Goal: Task Accomplishment & Management: Complete application form

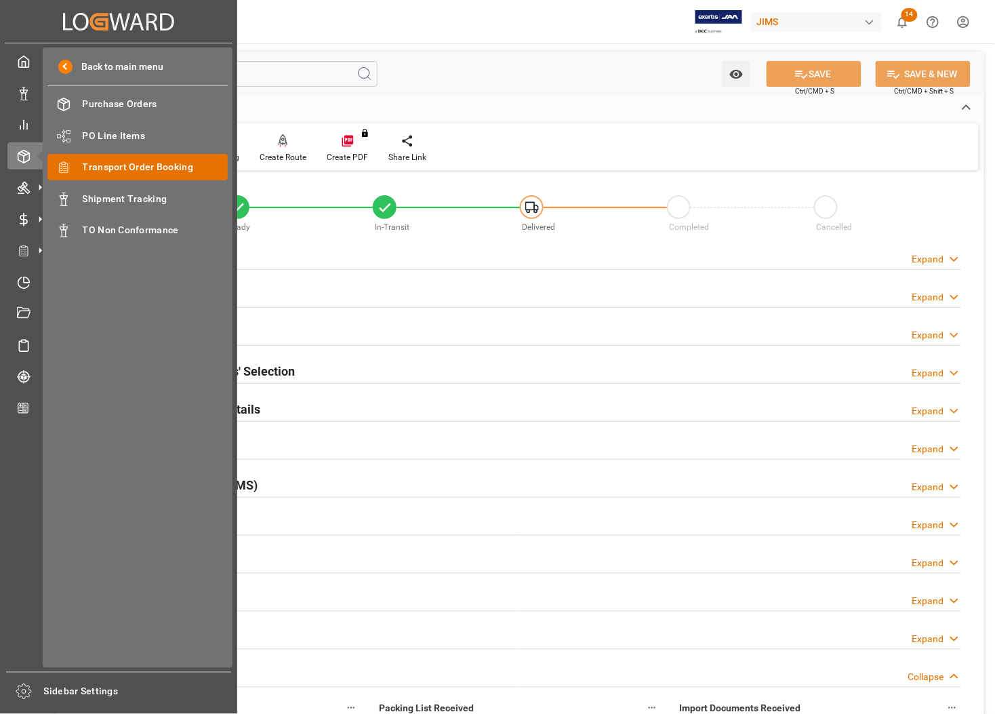
scroll to position [559, 0]
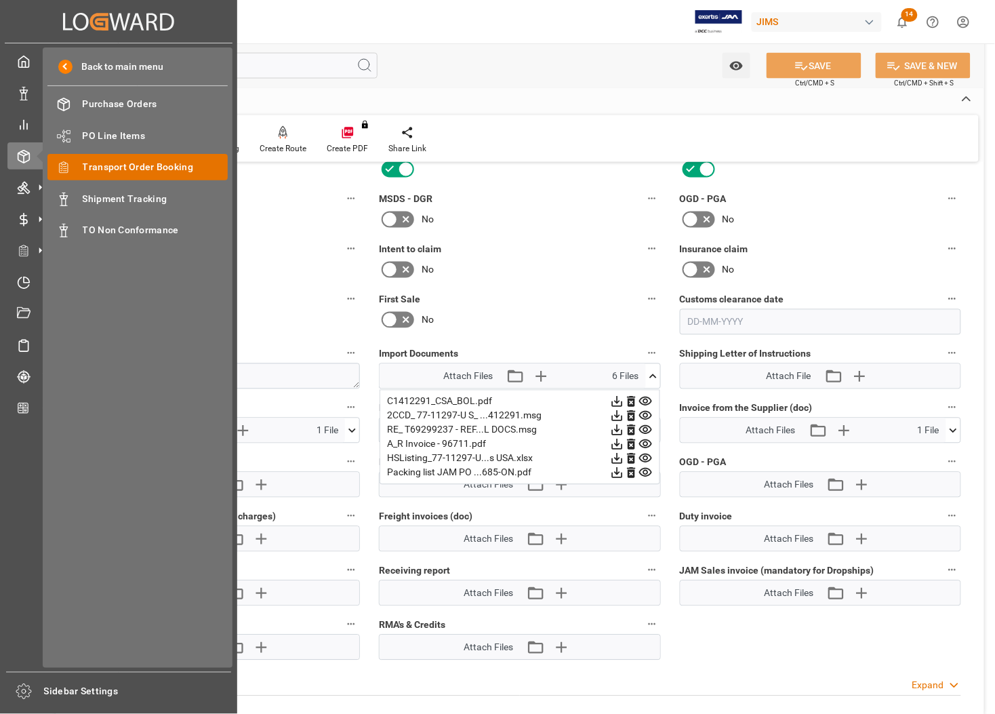
click at [85, 167] on span "Transport Order Booking" at bounding box center [156, 167] width 146 height 14
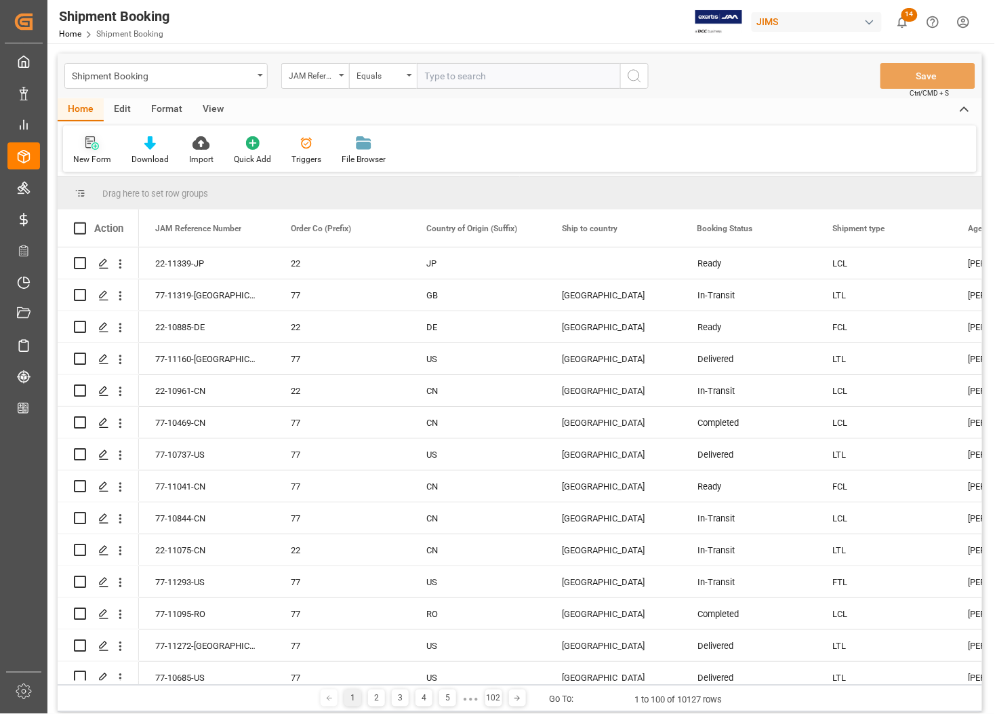
click at [94, 146] on icon at bounding box center [92, 143] width 14 height 14
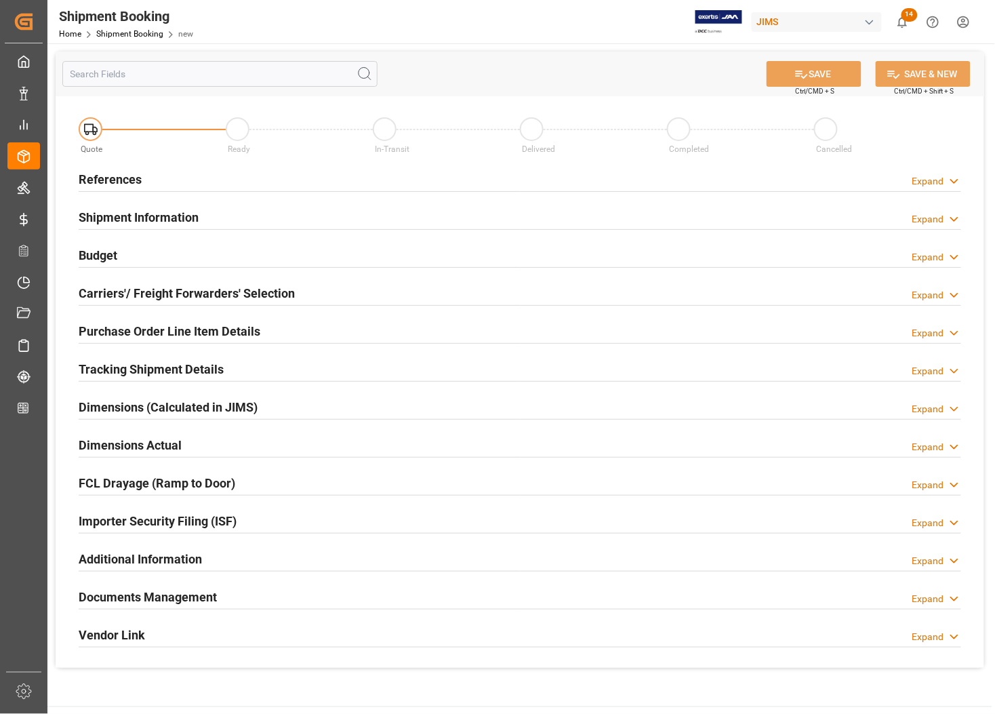
click at [104, 174] on h2 "References" at bounding box center [110, 179] width 63 height 18
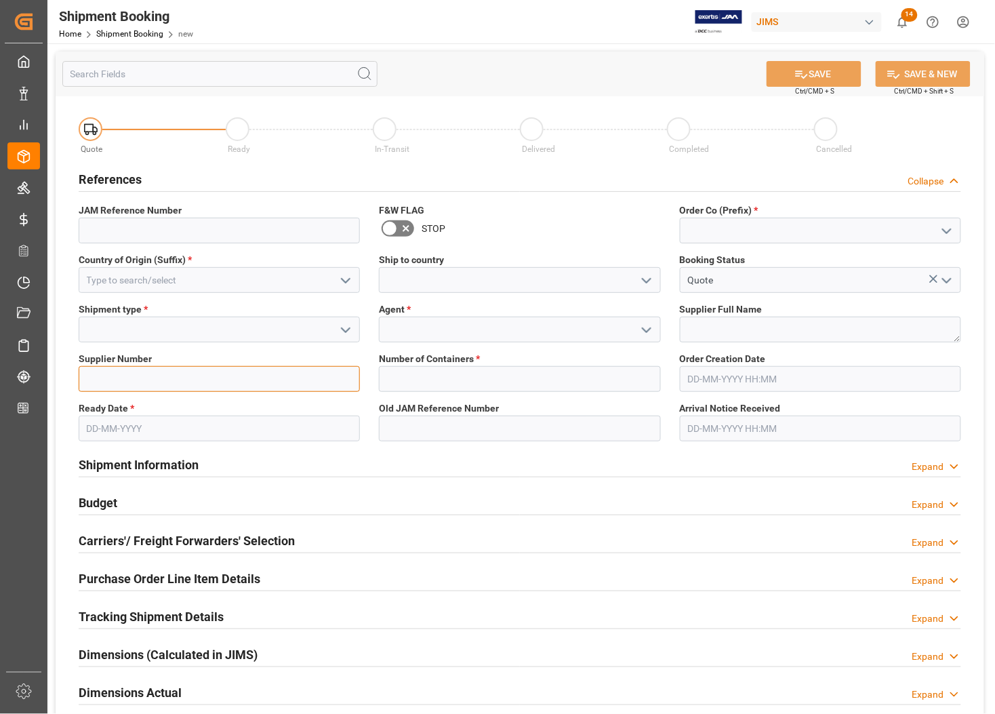
click at [119, 368] on input at bounding box center [219, 379] width 281 height 26
type input "772737"
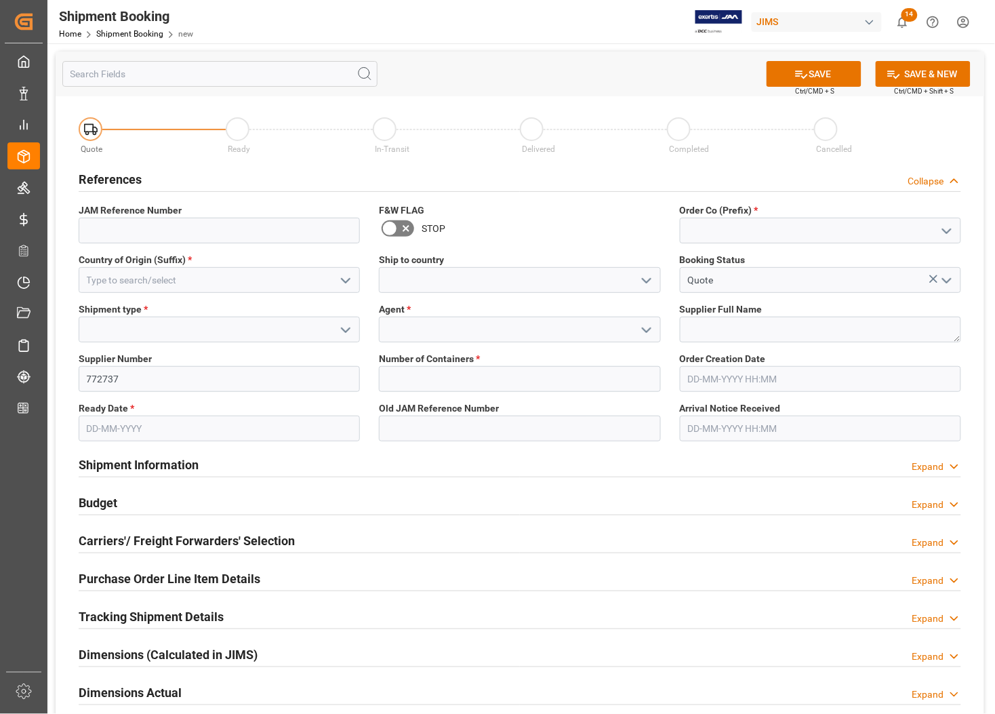
click at [131, 403] on span "*" at bounding box center [132, 408] width 4 height 11
click at [700, 326] on textarea at bounding box center [820, 330] width 281 height 26
type textarea "Innovative Technology"
click at [719, 228] on input at bounding box center [820, 231] width 281 height 26
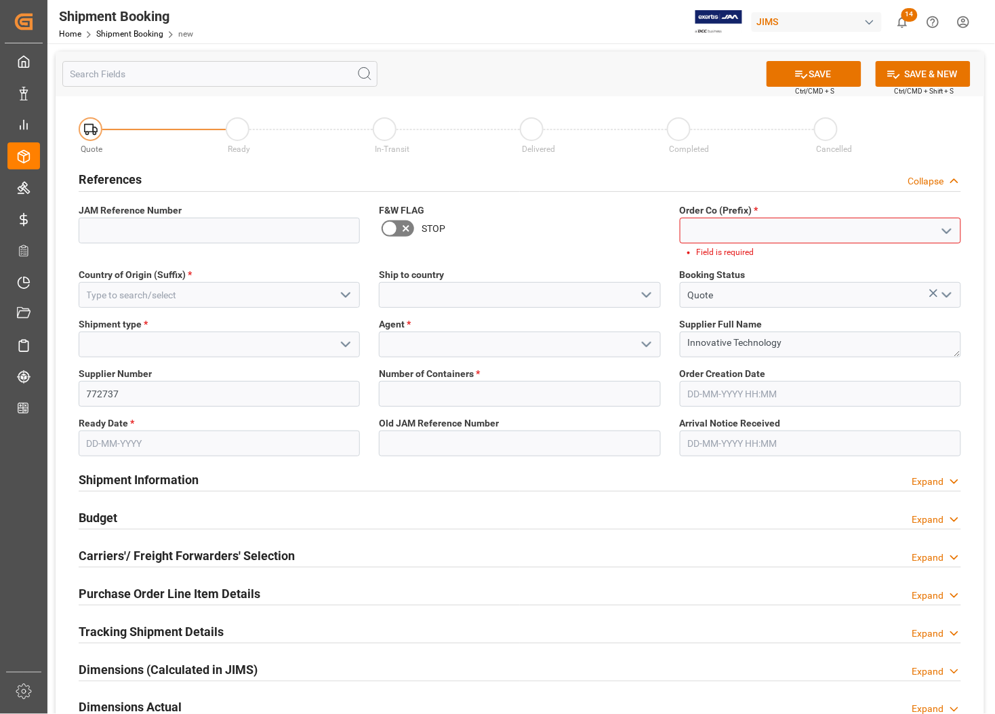
click at [947, 228] on icon "open menu" at bounding box center [947, 231] width 16 height 16
click at [720, 289] on div "77" at bounding box center [821, 291] width 280 height 31
type input "77"
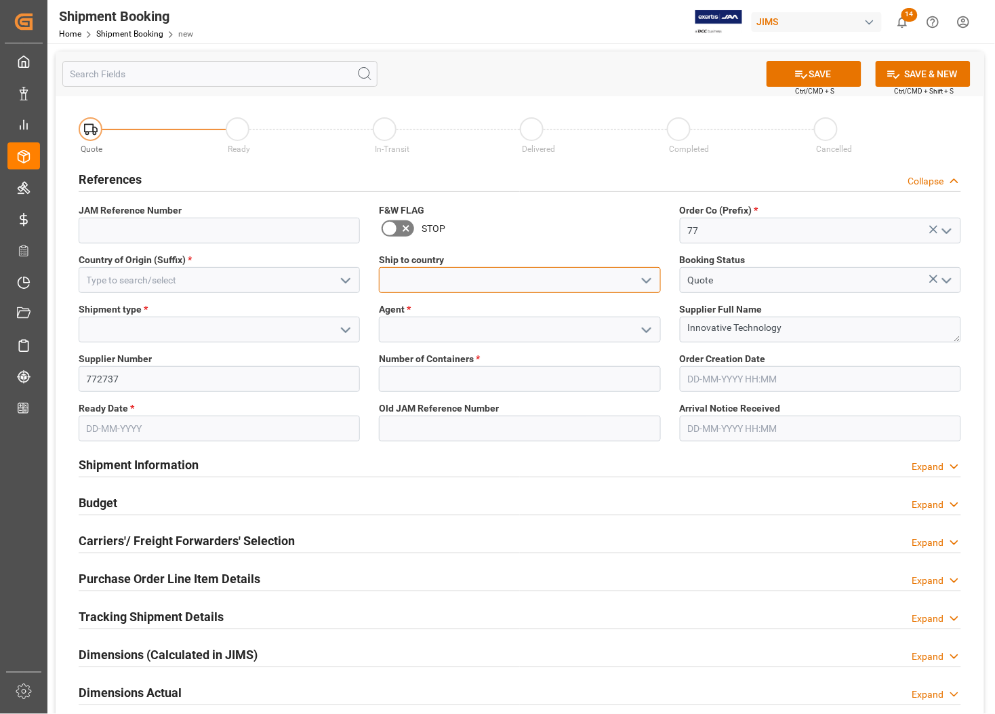
click at [580, 279] on input at bounding box center [519, 280] width 281 height 26
click at [643, 276] on icon "open menu" at bounding box center [647, 281] width 16 height 16
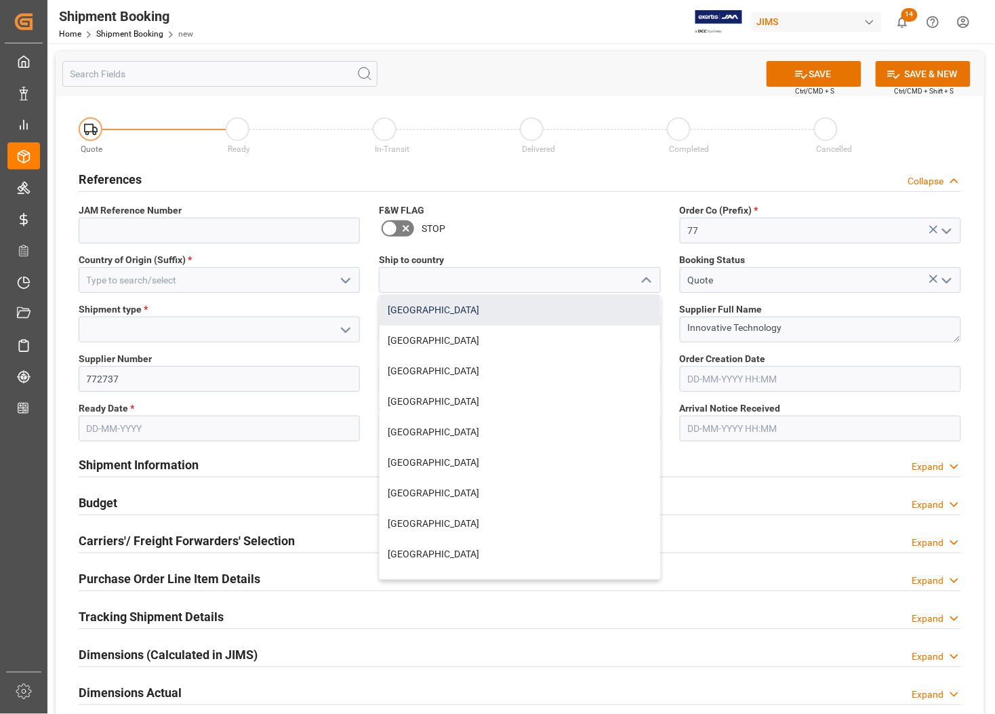
click at [438, 311] on div "[GEOGRAPHIC_DATA]" at bounding box center [520, 310] width 280 height 31
type input "[GEOGRAPHIC_DATA]"
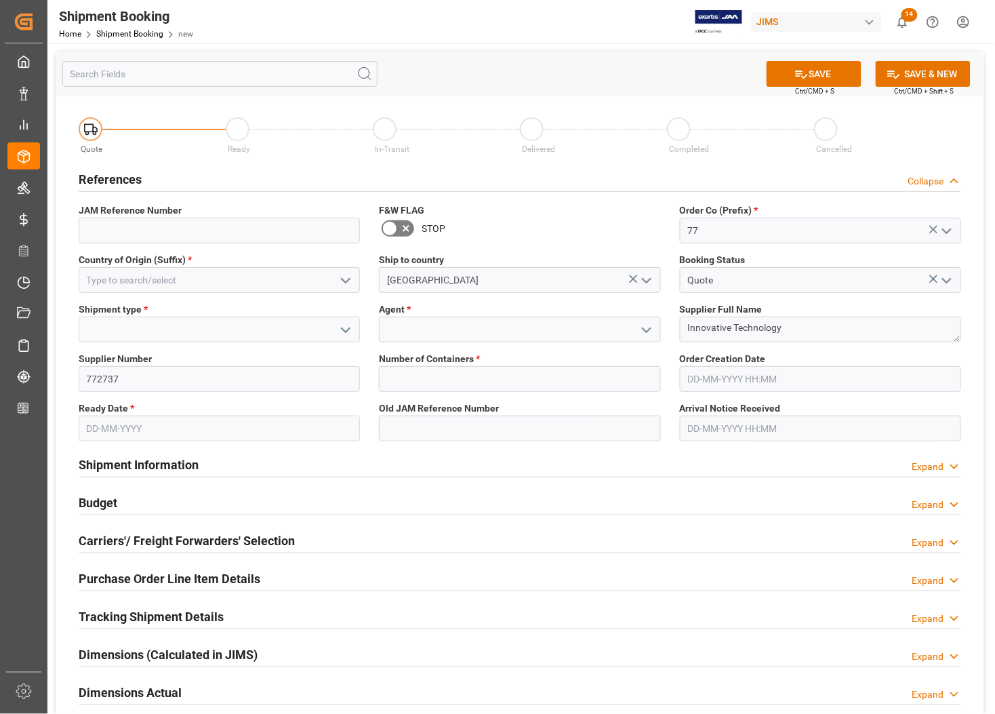
click at [346, 281] on polyline "open menu" at bounding box center [346, 281] width 8 height 4
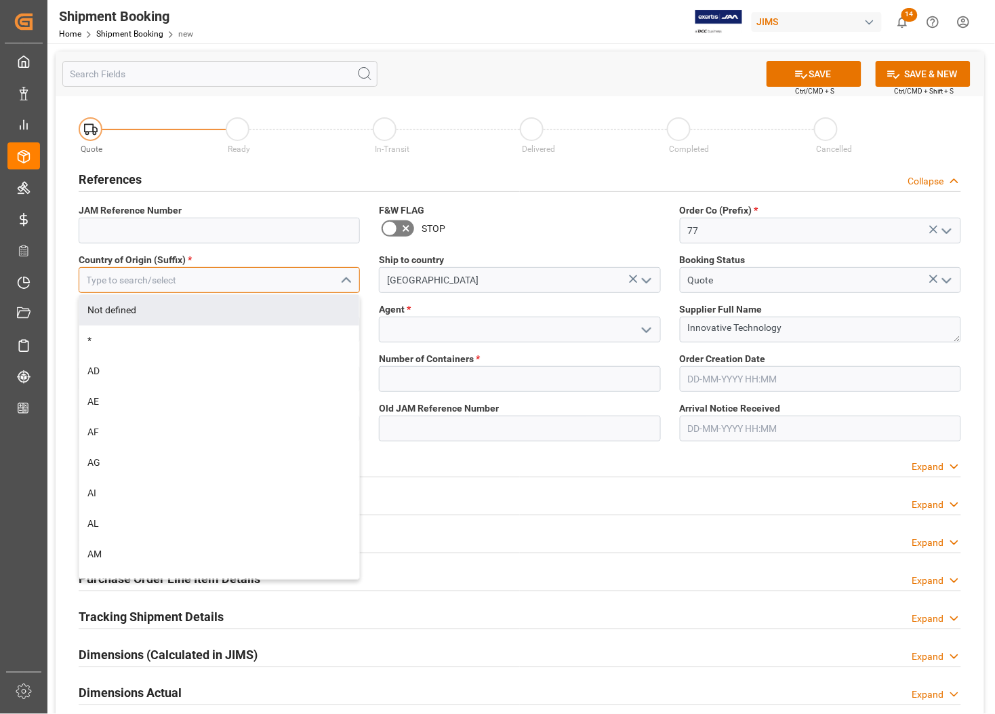
click at [133, 275] on input at bounding box center [219, 280] width 281 height 26
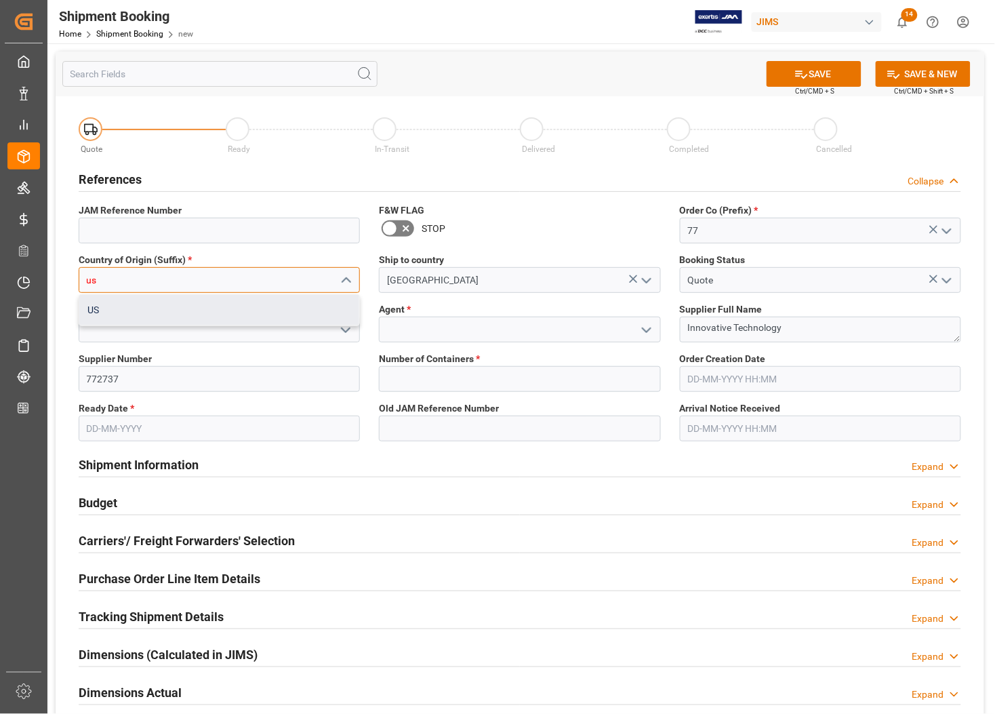
click at [123, 309] on div "US" at bounding box center [219, 310] width 280 height 31
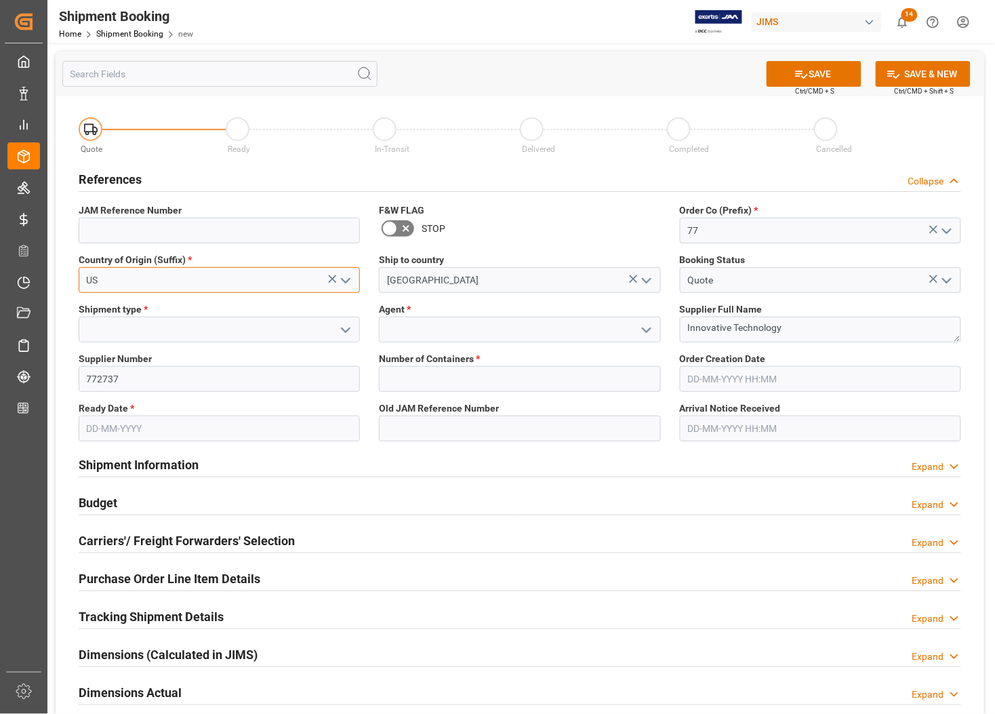
type input "US"
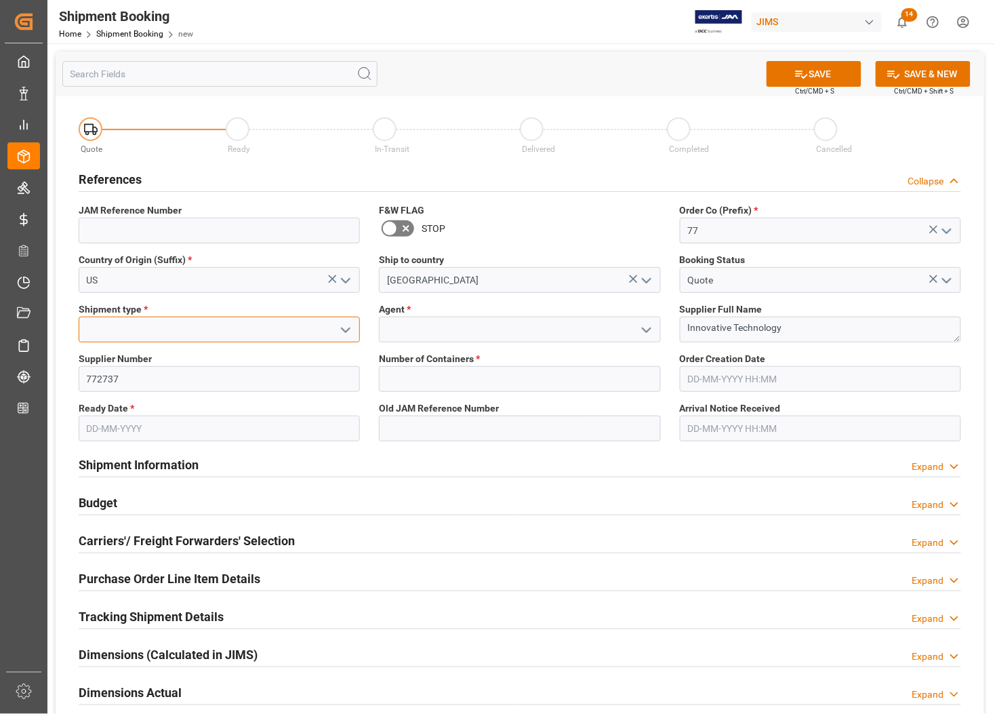
click at [121, 323] on input at bounding box center [219, 330] width 281 height 26
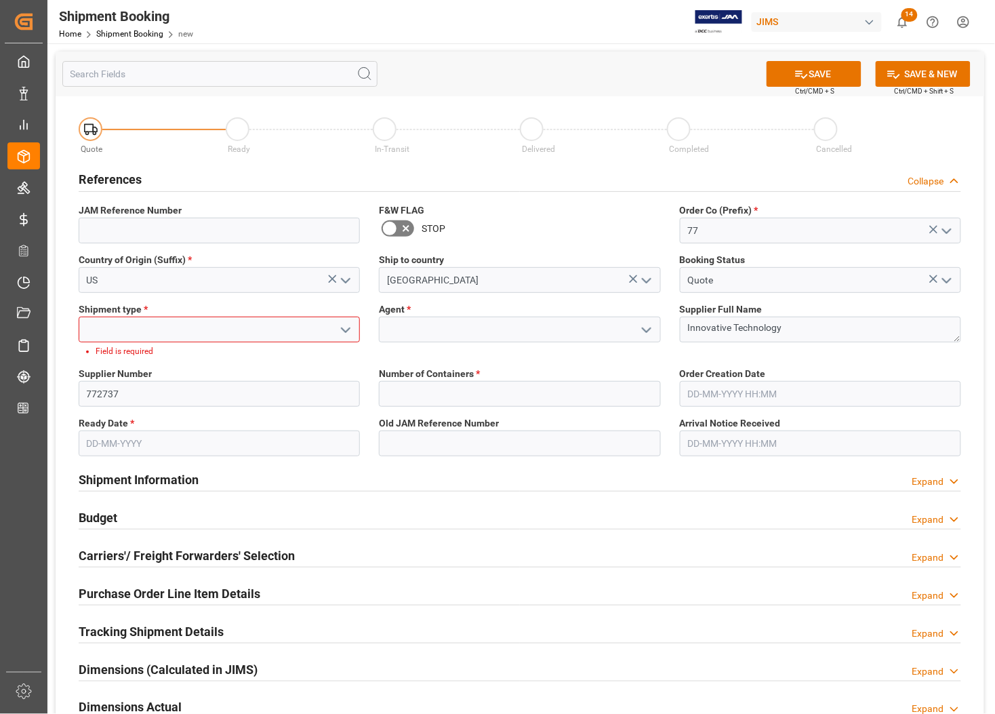
click at [344, 327] on icon "open menu" at bounding box center [346, 330] width 16 height 16
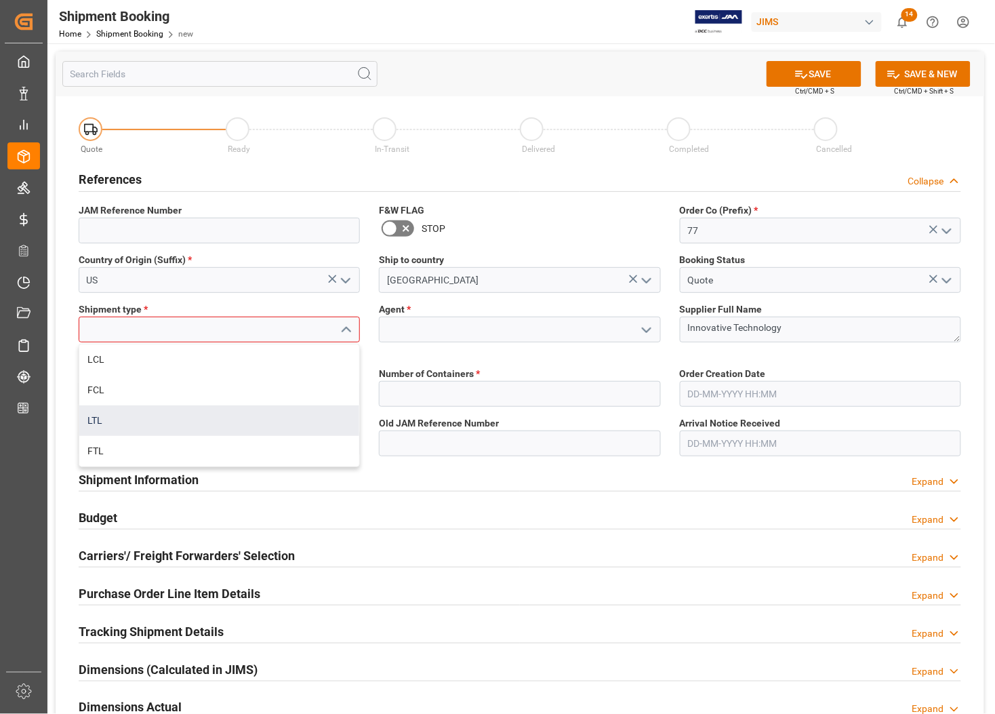
click at [106, 417] on div "LTL" at bounding box center [219, 420] width 280 height 31
type input "LTL"
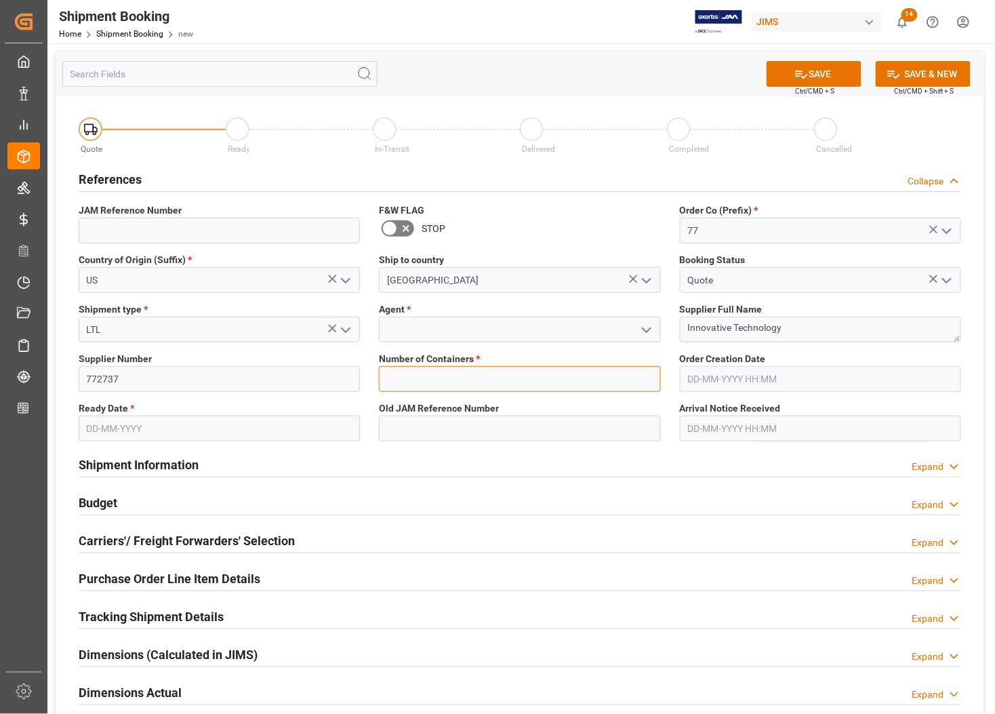
click at [422, 387] on input "text" at bounding box center [519, 379] width 281 height 26
type input "0"
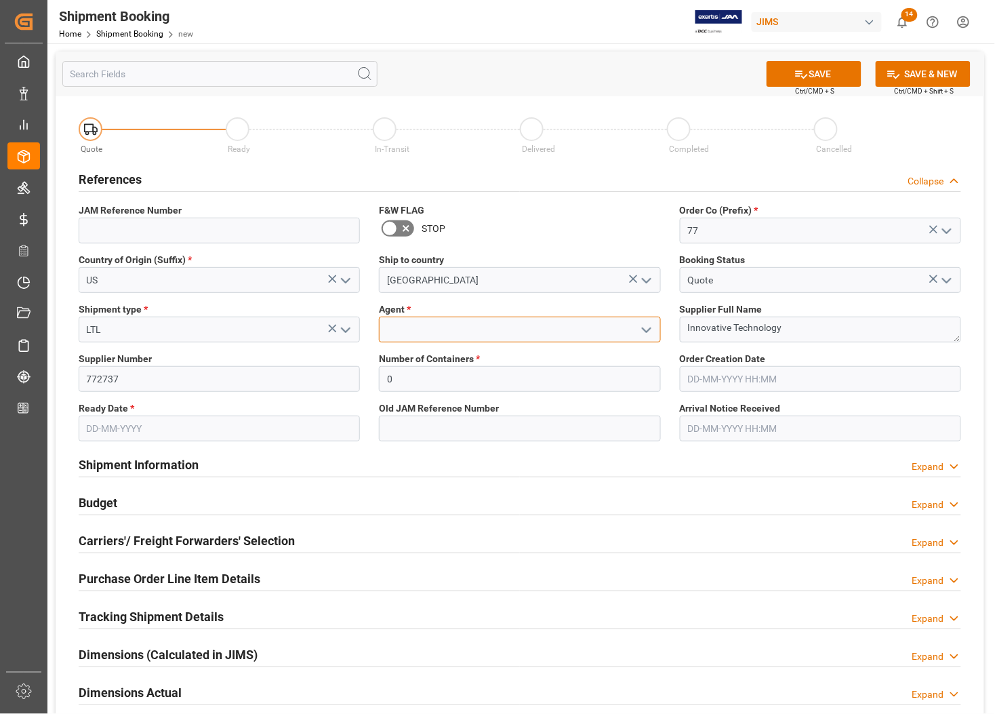
click at [432, 329] on input at bounding box center [519, 330] width 281 height 26
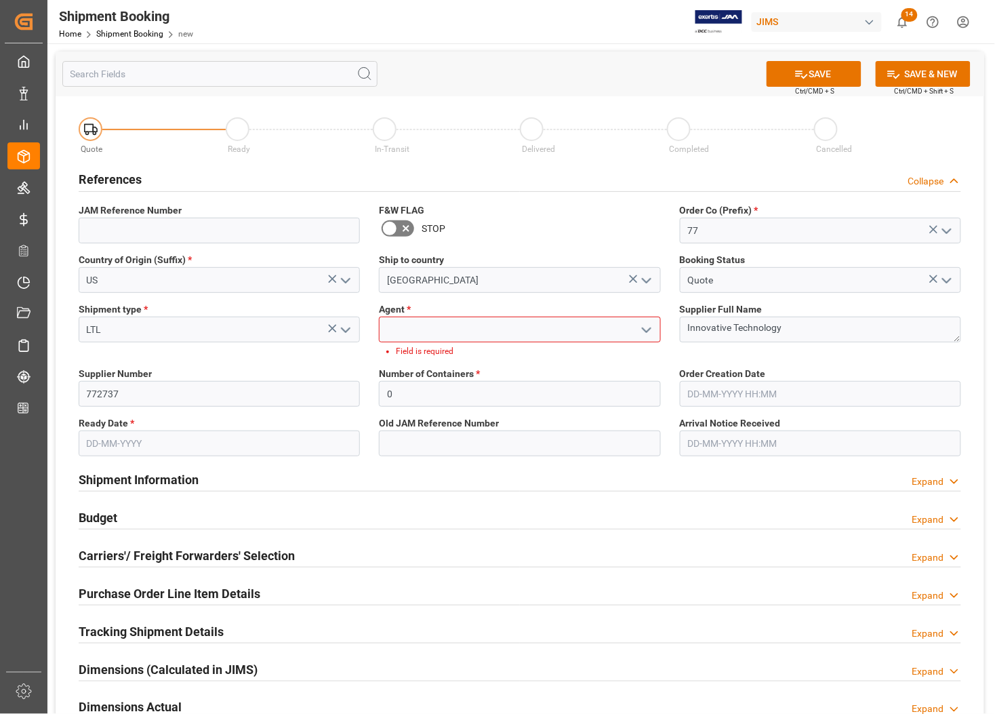
click at [647, 327] on icon "open menu" at bounding box center [647, 330] width 16 height 16
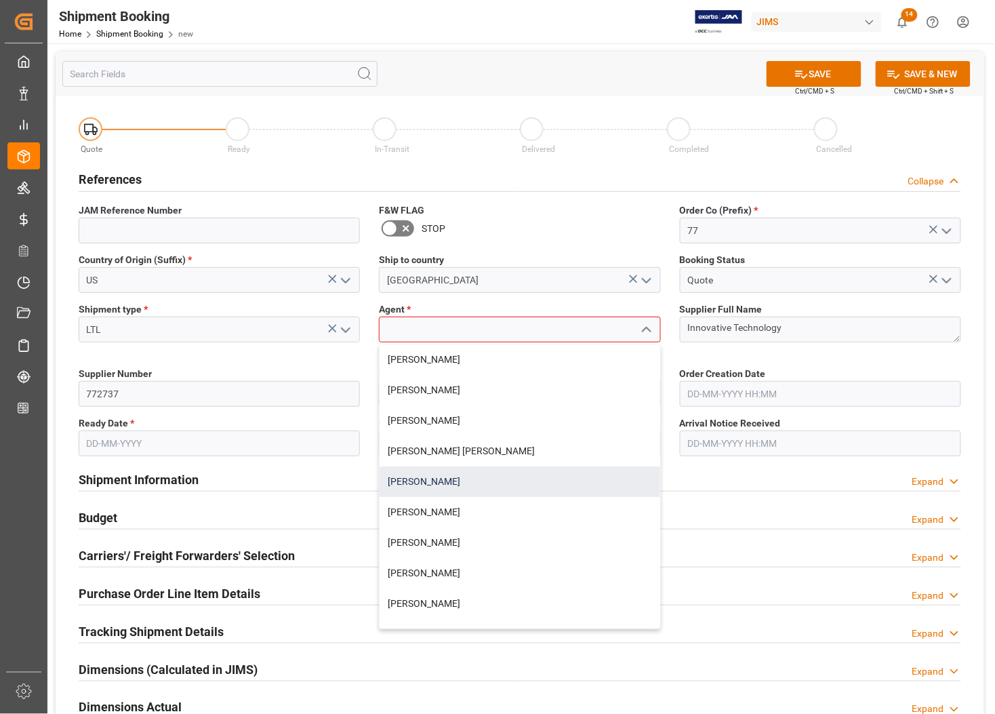
click at [431, 477] on div "[PERSON_NAME]" at bounding box center [520, 481] width 280 height 31
type input "[PERSON_NAME]"
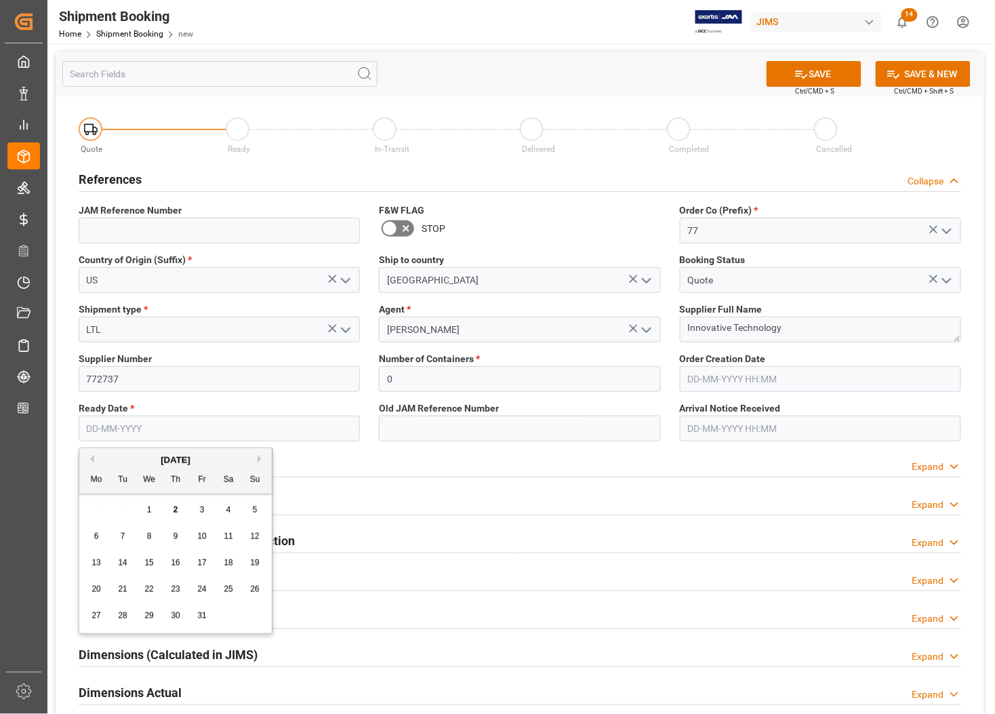
click at [117, 426] on input "text" at bounding box center [219, 429] width 281 height 26
type input "[DATE]"
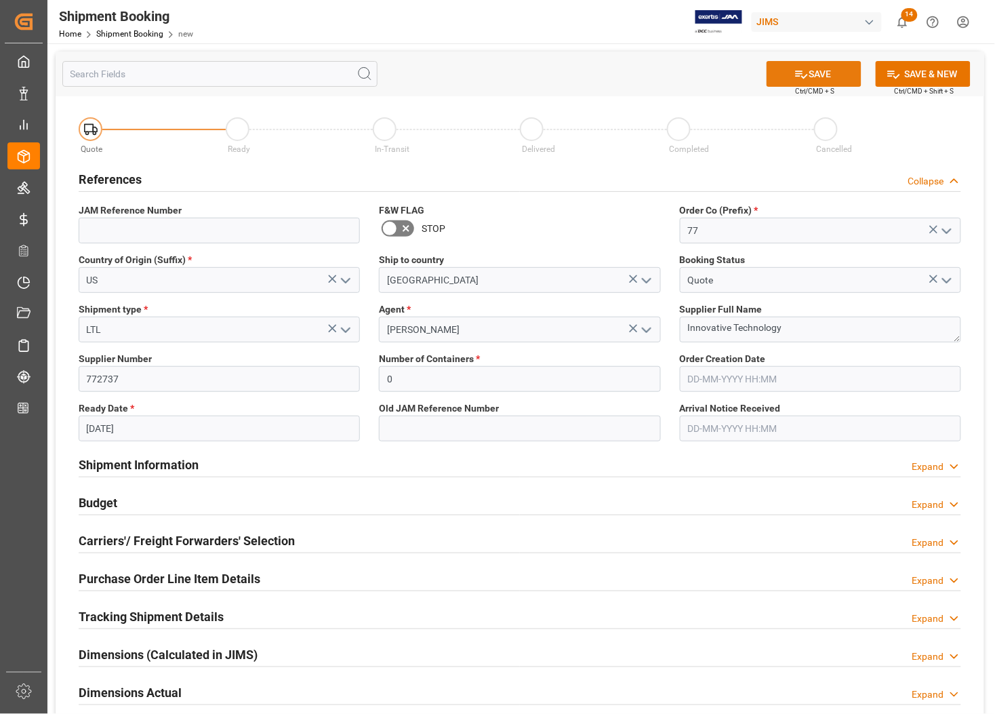
click at [781, 75] on button "SAVE" at bounding box center [814, 74] width 95 height 26
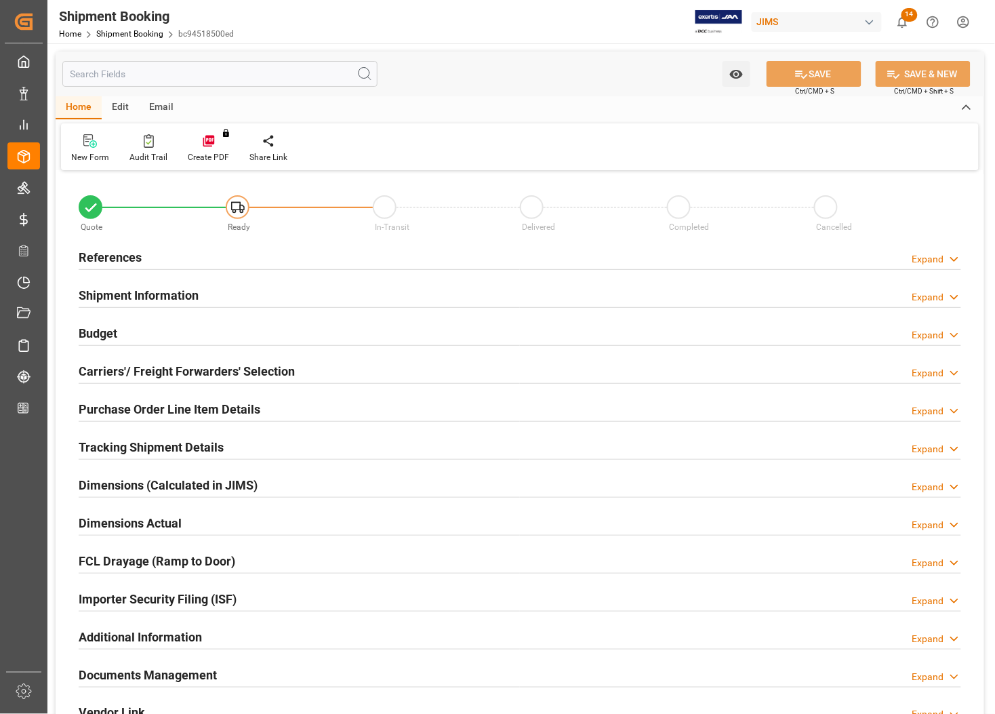
type input "0"
type input "[DATE]"
click at [89, 253] on h2 "References" at bounding box center [110, 257] width 63 height 18
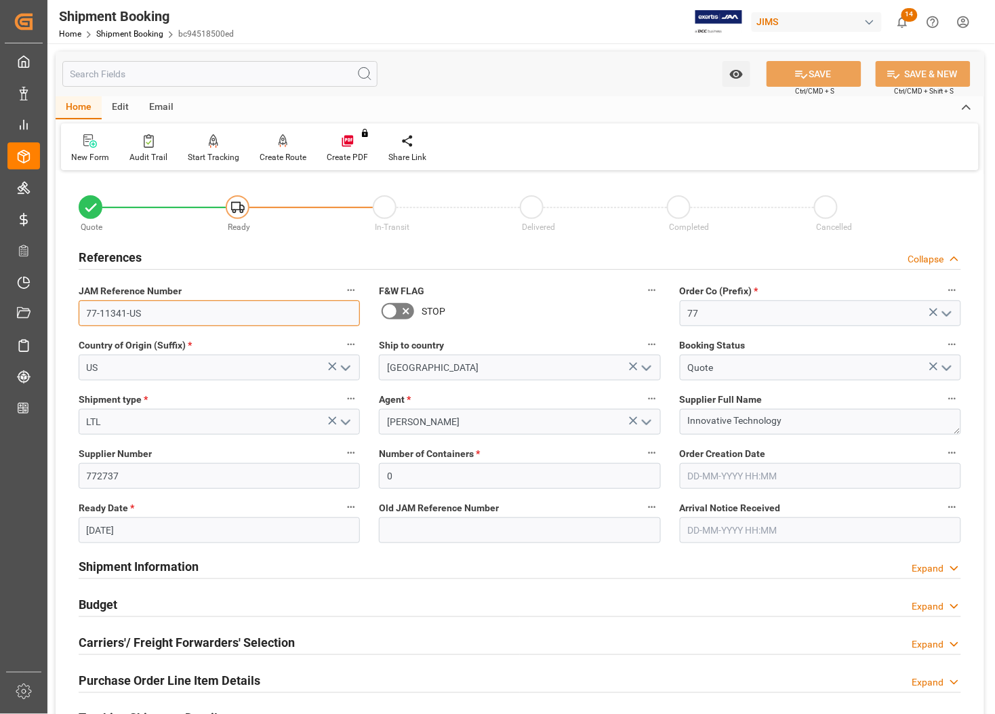
drag, startPoint x: 143, startPoint y: 315, endPoint x: 83, endPoint y: 316, distance: 60.3
click at [83, 316] on input "77-11341-US" at bounding box center [219, 313] width 281 height 26
